Goal: Find contact information: Find contact information

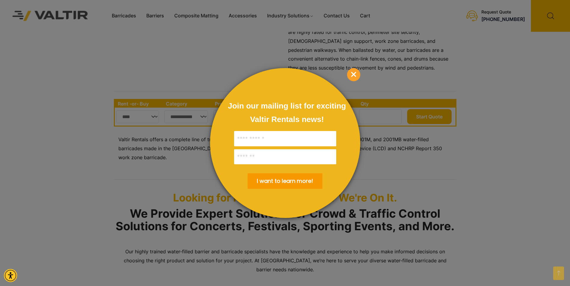
scroll to position [210, 0]
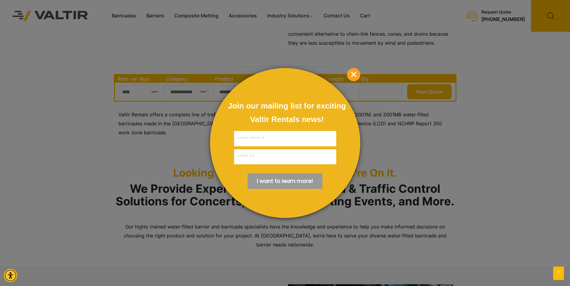
click at [351, 76] on span "×" at bounding box center [353, 74] width 13 height 13
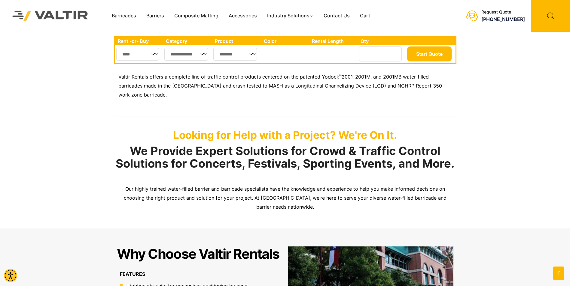
scroll to position [330, 0]
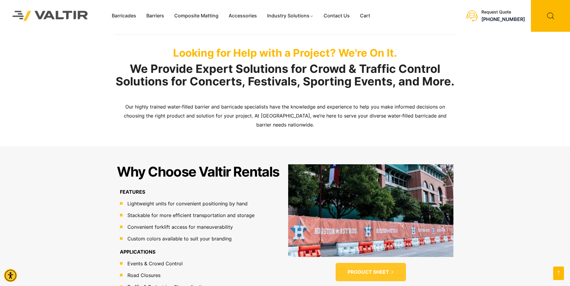
click at [506, 156] on div "Why Choose Valtir Rentals FEATURES Lightweight units for convenient positioning…" at bounding box center [285, 242] width 570 height 190
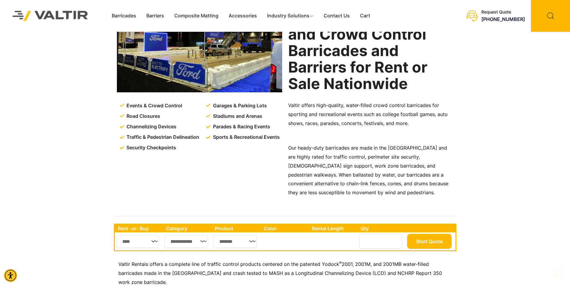
scroll to position [60, 0]
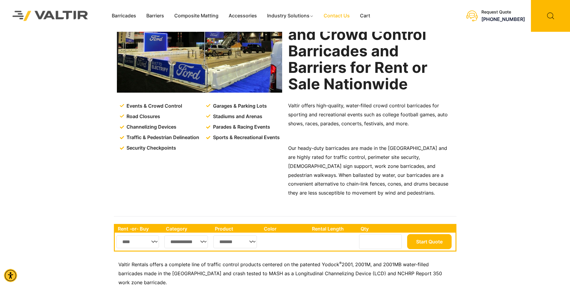
click at [333, 17] on link "Contact Us" at bounding box center [336, 15] width 36 height 9
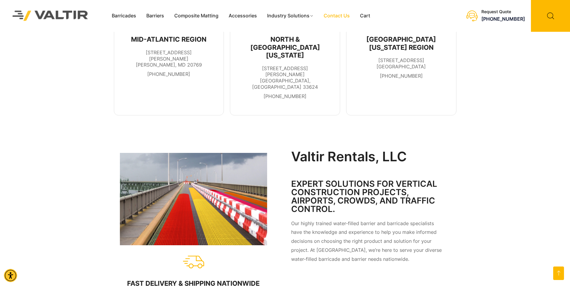
scroll to position [150, 0]
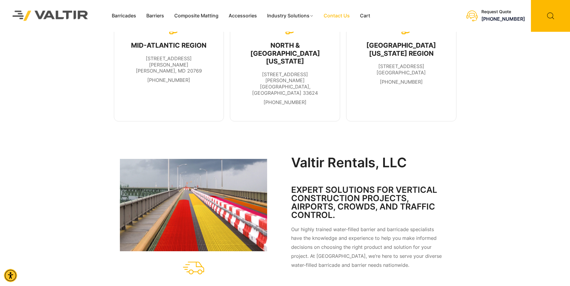
click at [4, 0] on div "Barricades Barriers Composite Matting Accessories Industry Solutions Constructi…" at bounding box center [50, 16] width 101 height 32
